Goal: Task Accomplishment & Management: Use online tool/utility

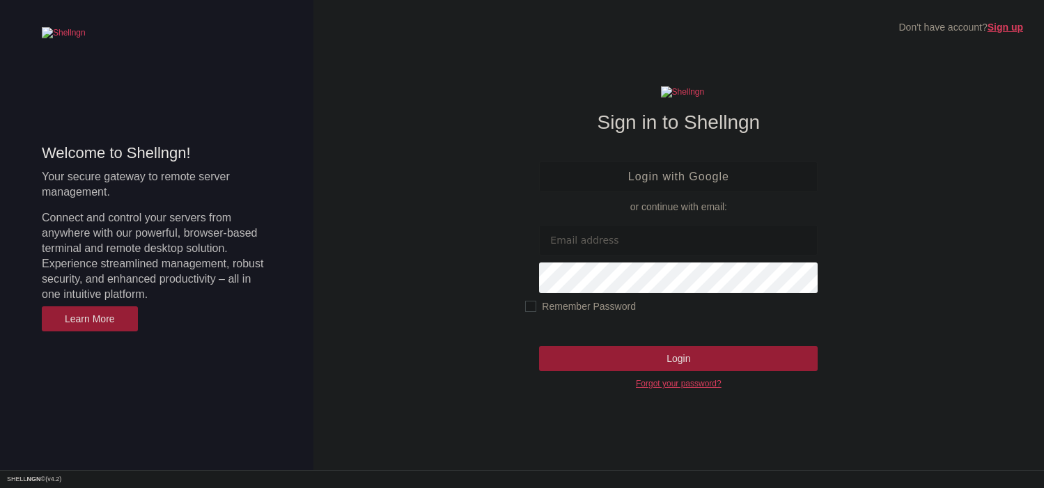
click at [465, 206] on div "Don't have account? Sign up Sign in to Shellngn Login with Google or continue w…" at bounding box center [678, 235] width 730 height 470
click at [581, 225] on input "email" at bounding box center [678, 240] width 278 height 31
paste input "[EMAIL_ADDRESS][DOMAIN_NAME]"
type input "[EMAIL_ADDRESS][DOMAIN_NAME]"
click at [544, 312] on span "Remember Password" at bounding box center [580, 307] width 111 height 12
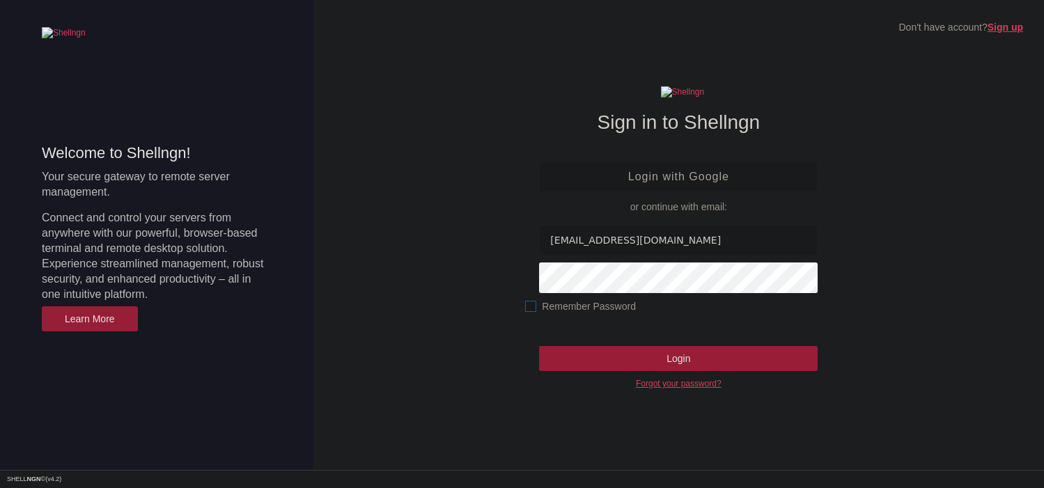
click at [544, 312] on input "Remember Password" at bounding box center [545, 306] width 13 height 13
checkbox input "true"
click at [592, 360] on input "Login" at bounding box center [678, 358] width 278 height 25
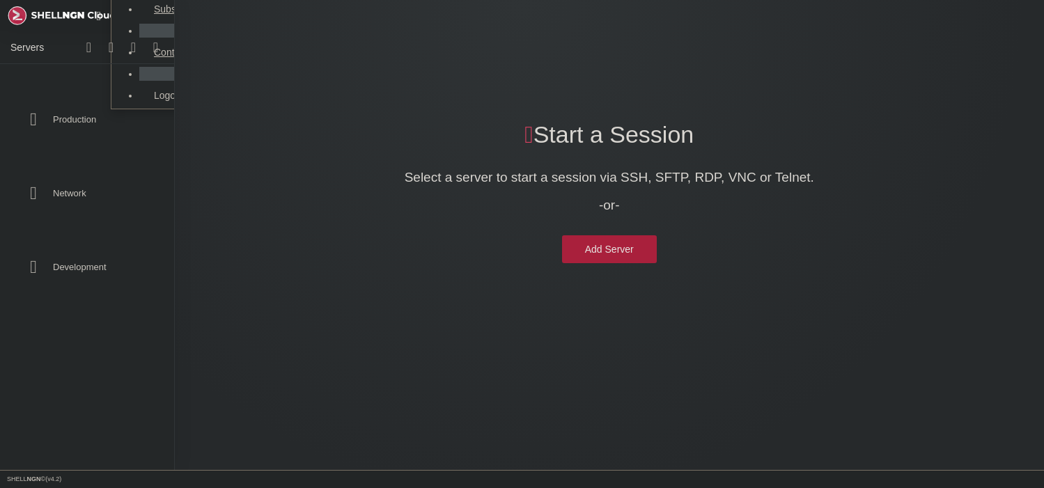
click at [0, 0] on span "VodkaIsLife" at bounding box center [0, 0] width 0 height 0
click at [0, 0] on icon at bounding box center [0, 0] width 0 height 0
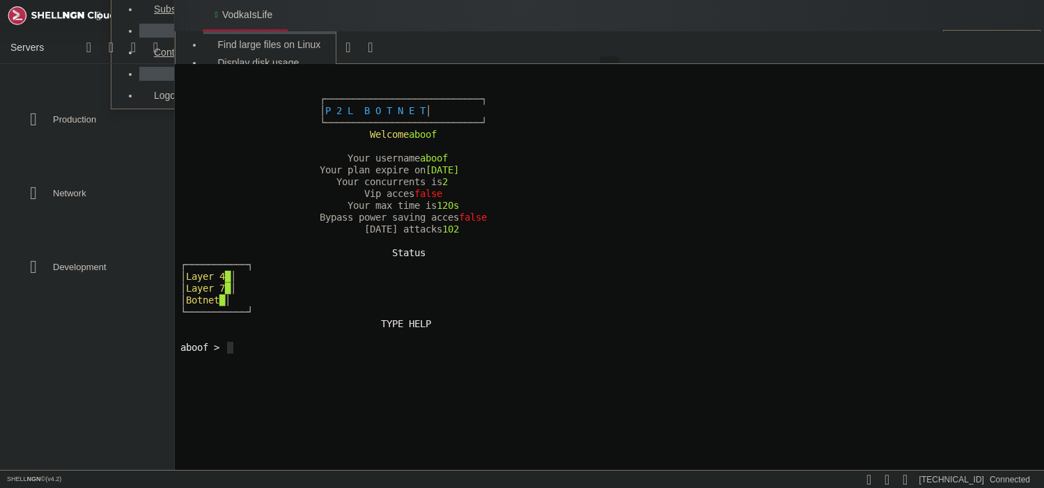
click at [476, 341] on x-row at bounding box center [608, 336] width 857 height 12
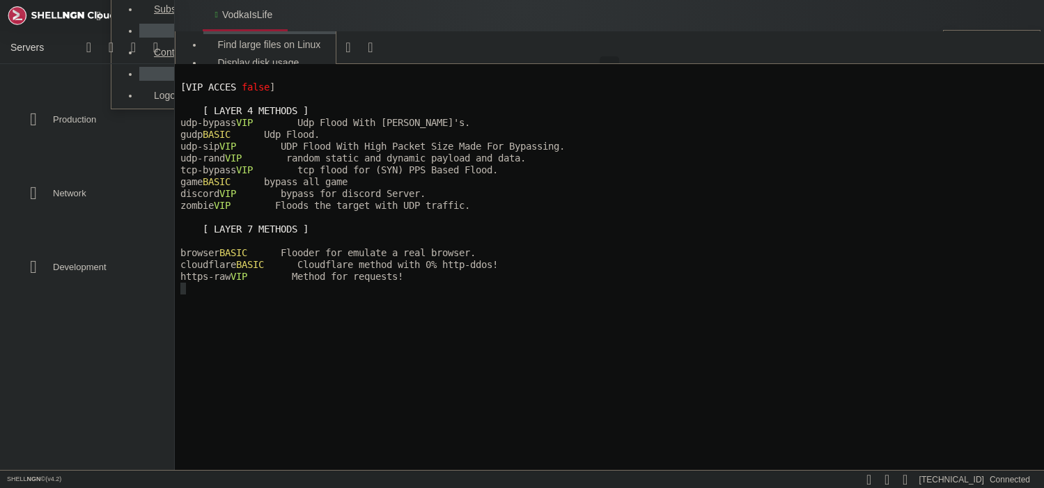
click at [372, 324] on span at bounding box center [586, 323] width 813 height 11
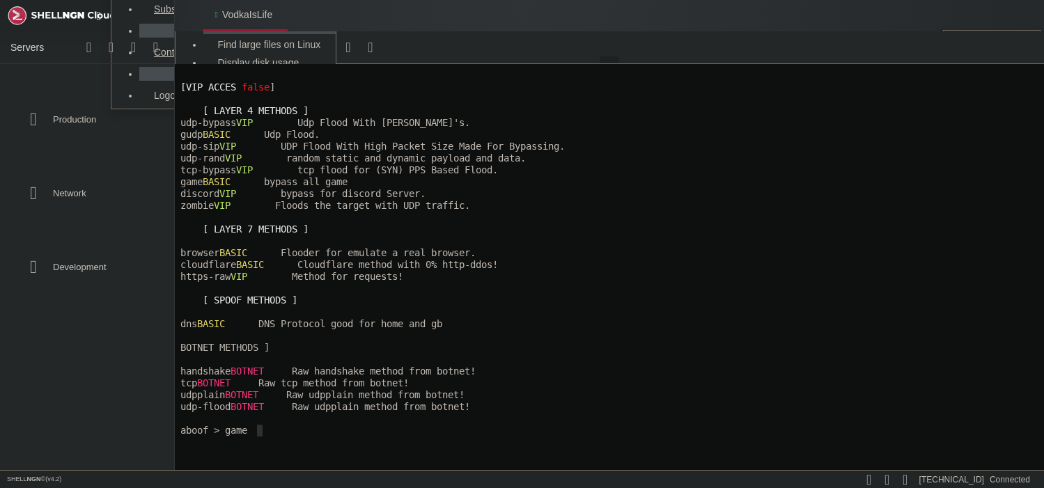
scroll to position [6, 1]
